Goal: Transaction & Acquisition: Subscribe to service/newsletter

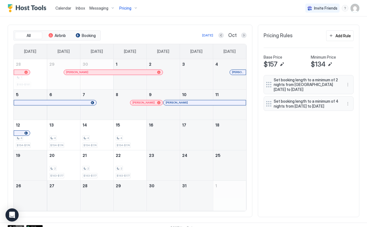
scroll to position [149, 0]
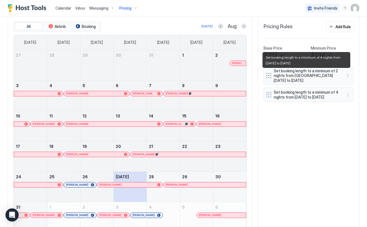
scroll to position [159, 0]
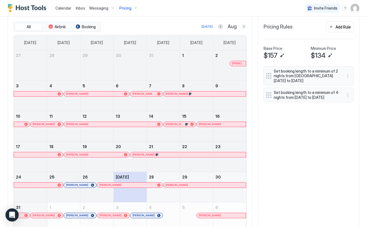
click at [242, 26] on button "Next month" at bounding box center [243, 26] width 5 height 5
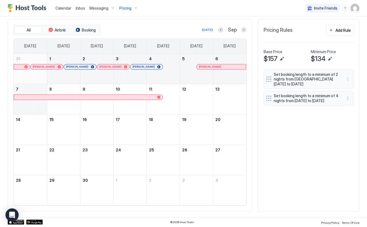
scroll to position [123, 0]
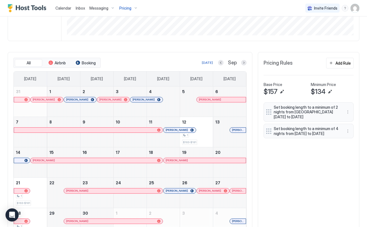
click at [280, 184] on div "All Airbnb Booking [DATE] Sep [DATE] [DATE] [DATE] [DATE] [DATE] [DATE] [DATE] …" at bounding box center [184, 148] width 352 height 193
click at [207, 140] on div "1 $163-$181" at bounding box center [196, 132] width 29 height 26
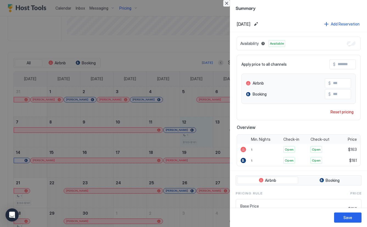
click at [227, 2] on button "Close" at bounding box center [226, 3] width 7 height 7
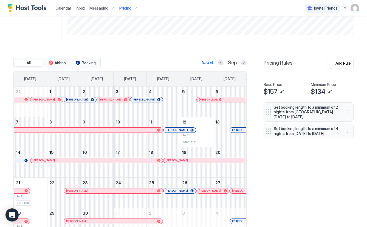
click at [305, 183] on div "All Airbnb Booking [DATE] Sep [DATE] [DATE] [DATE] [DATE] [DATE] [DATE] [DATE] …" at bounding box center [184, 148] width 352 height 193
click at [7, 46] on div "Home Pricing Parkview @Harbour Lights Synced about 8 hours ago Min Price $ 0 Ma…" at bounding box center [183, 72] width 367 height 357
